Goal: Task Accomplishment & Management: Use online tool/utility

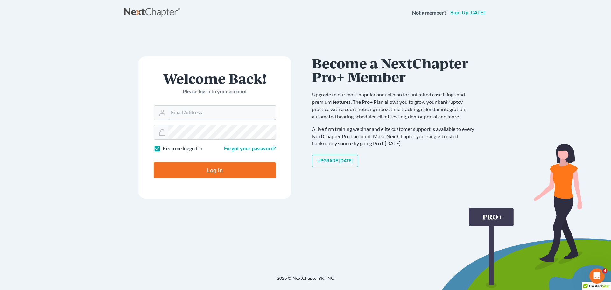
type input "[PERSON_NAME][EMAIL_ADDRESS][DOMAIN_NAME]"
drag, startPoint x: 63, startPoint y: 0, endPoint x: 223, endPoint y: 168, distance: 231.6
click at [223, 169] on input "Log In" at bounding box center [215, 170] width 122 height 16
type input "Thinking..."
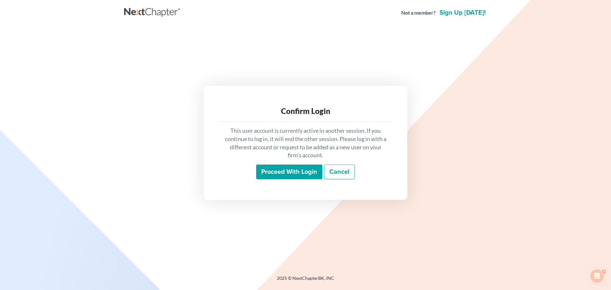
click at [269, 170] on input "Proceed with login" at bounding box center [289, 172] width 66 height 15
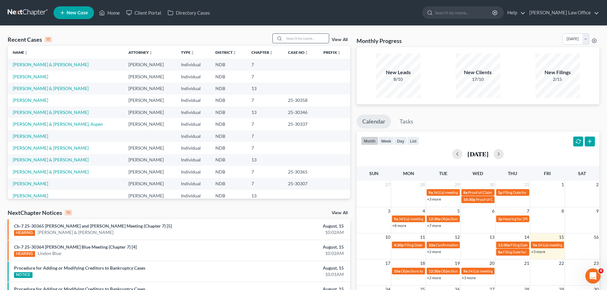
click at [294, 39] on input "search" at bounding box center [306, 38] width 45 height 9
drag, startPoint x: 264, startPoint y: 150, endPoint x: 260, endPoint y: 153, distance: 4.5
click at [264, 151] on td "7" at bounding box center [264, 148] width 37 height 12
click at [300, 37] on input "search" at bounding box center [306, 38] width 45 height 9
click at [306, 39] on input "search" at bounding box center [306, 38] width 45 height 9
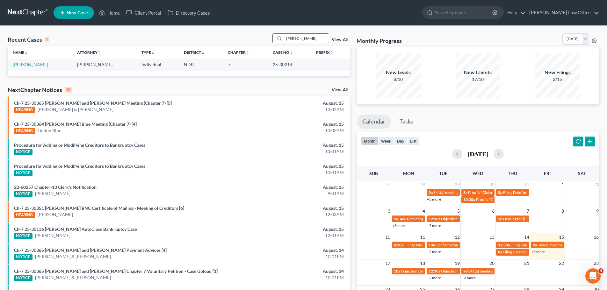
type input "lowe"
click at [29, 66] on link "Lowe, Sarah" at bounding box center [30, 64] width 35 height 5
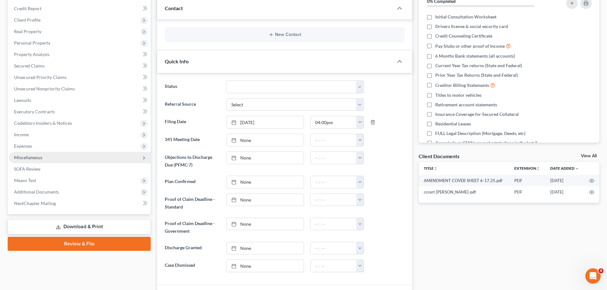
scroll to position [96, 0]
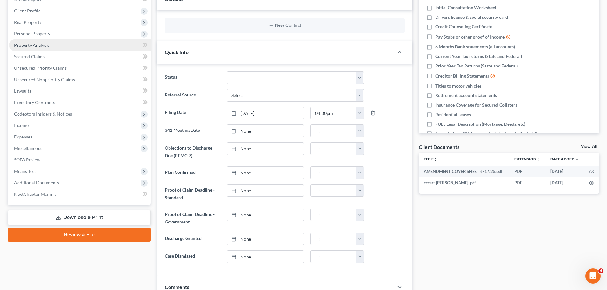
click at [37, 43] on span "Property Analysis" at bounding box center [31, 44] width 35 height 5
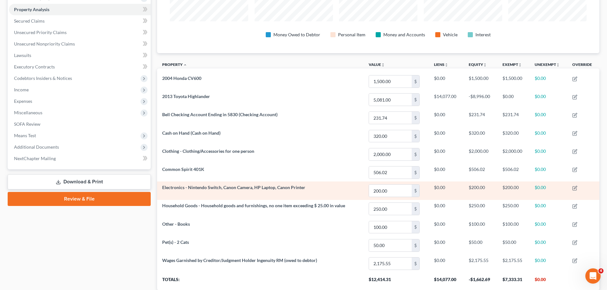
scroll to position [159, 0]
